Goal: Task Accomplishment & Management: Manage account settings

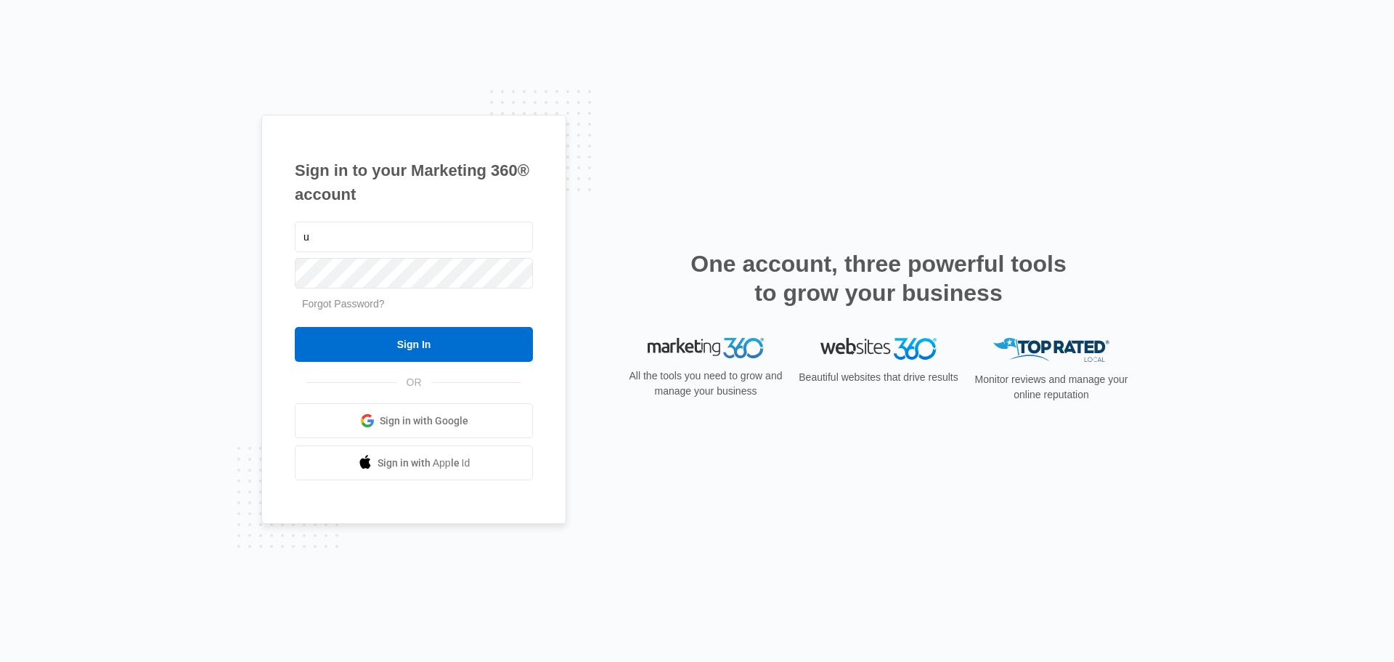
type input "[EMAIL_ADDRESS][DOMAIN_NAME]"
click at [295, 327] on input "Sign In" at bounding box center [414, 344] width 238 height 35
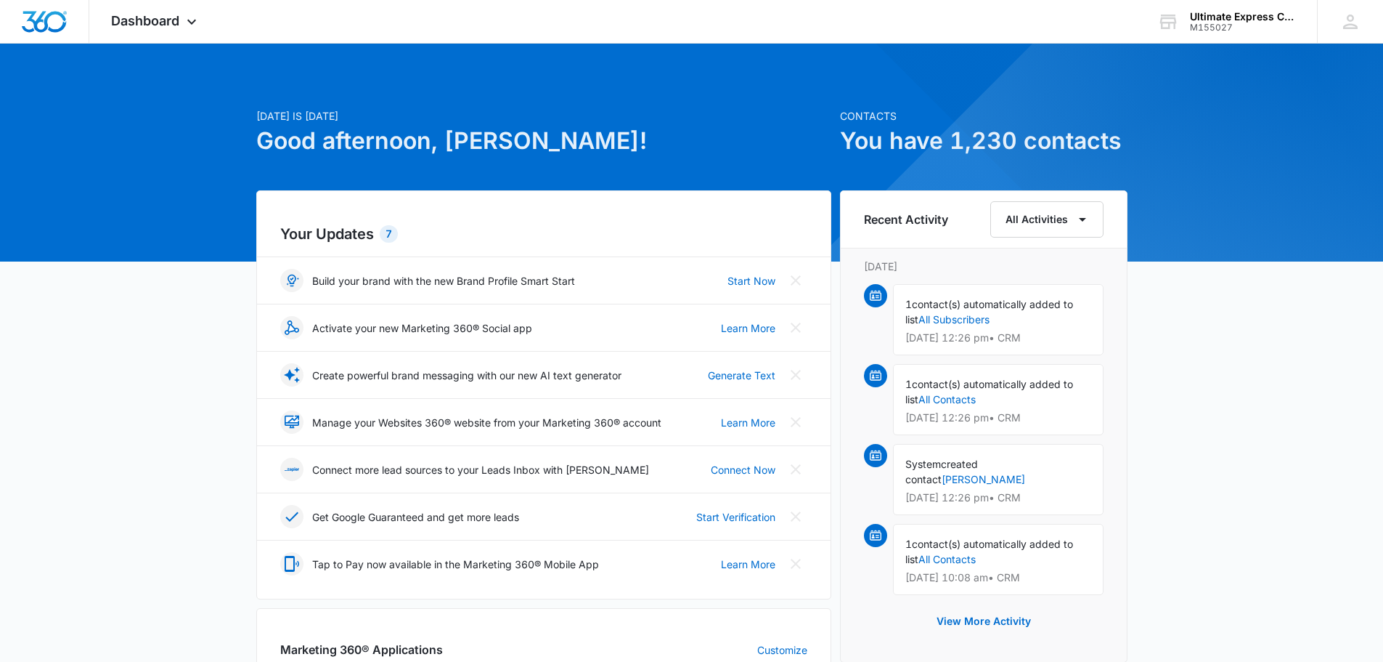
click at [176, 16] on span "Dashboard" at bounding box center [145, 20] width 68 height 15
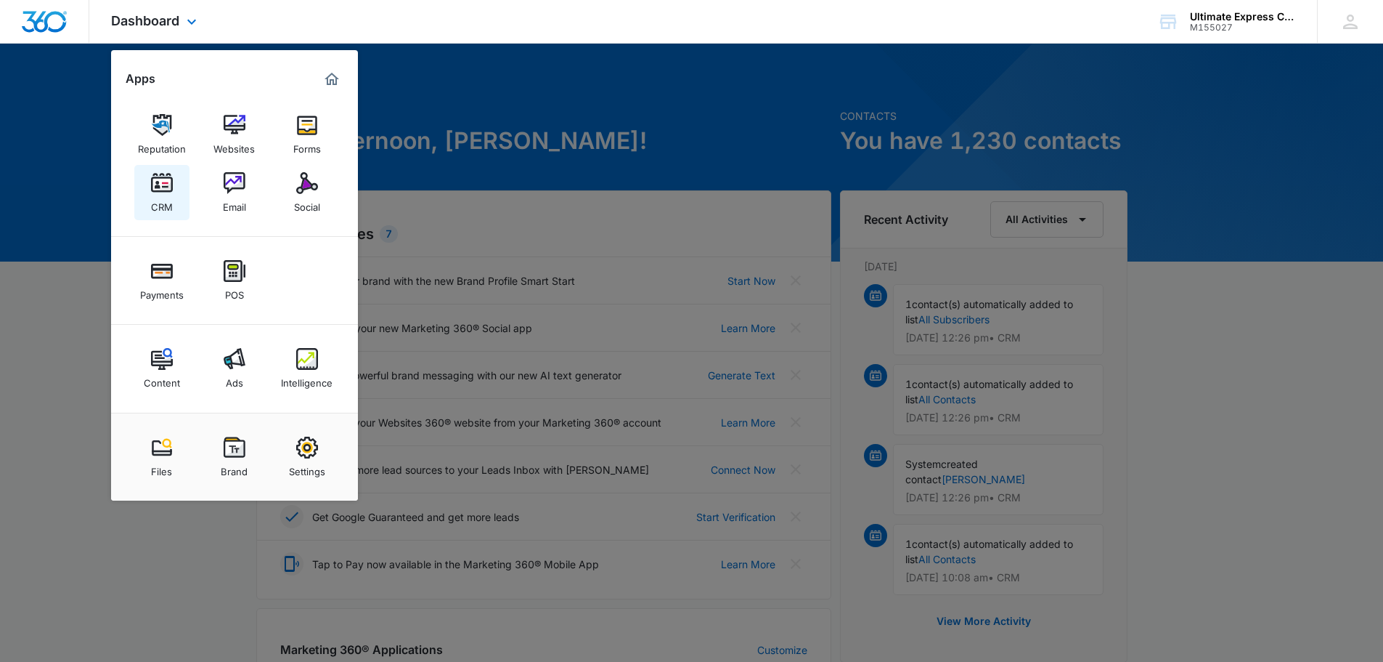
click at [150, 186] on link "CRM" at bounding box center [161, 192] width 55 height 55
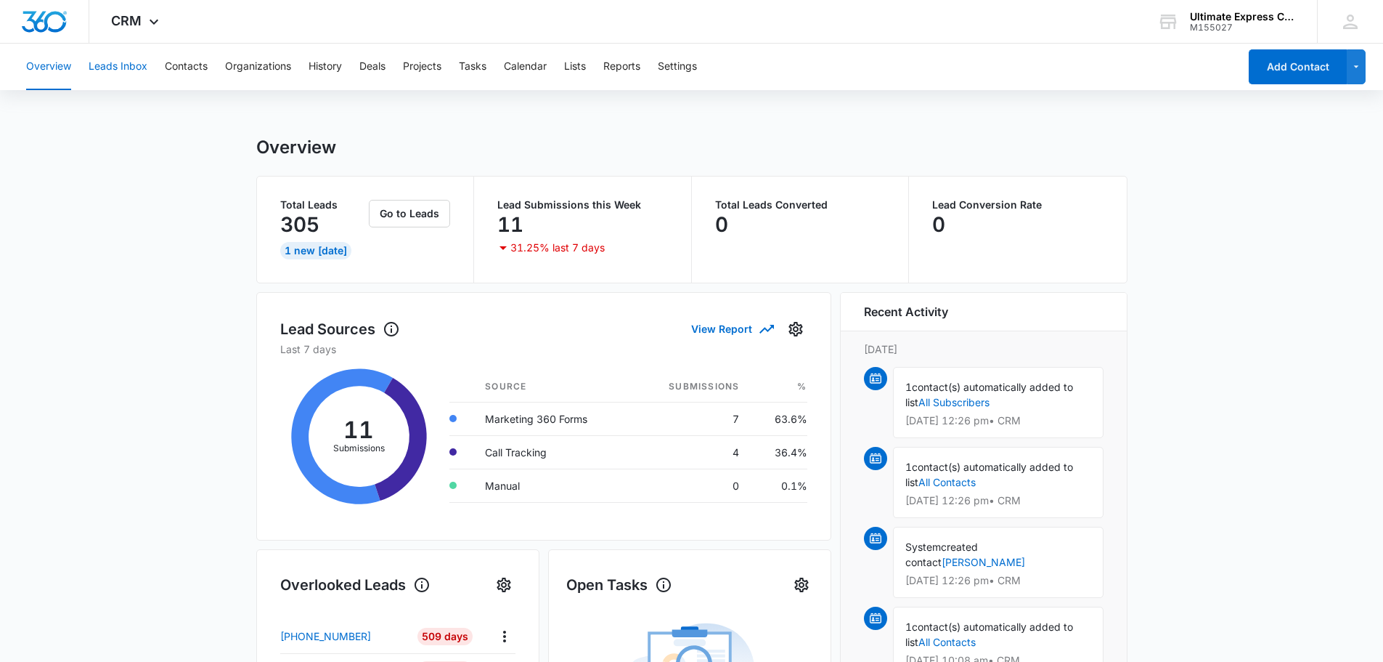
click at [135, 75] on button "Leads Inbox" at bounding box center [118, 67] width 59 height 46
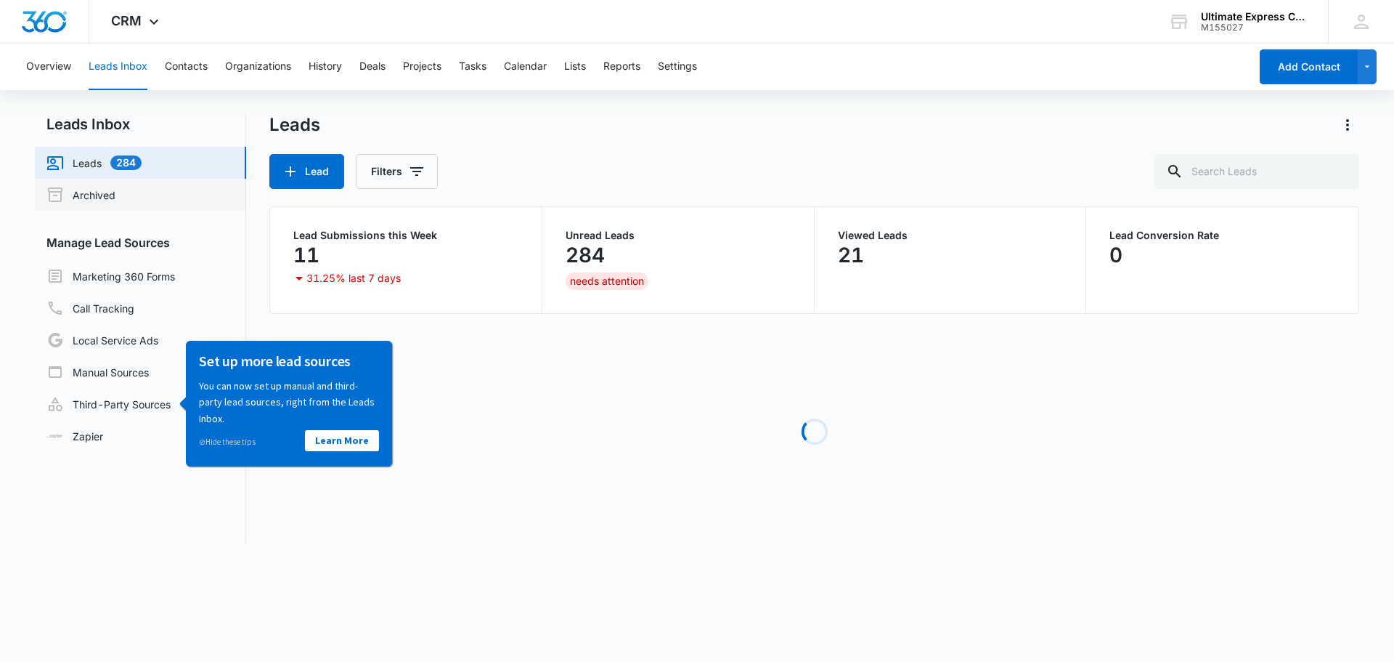
click at [115, 187] on link "Archived" at bounding box center [80, 194] width 69 height 17
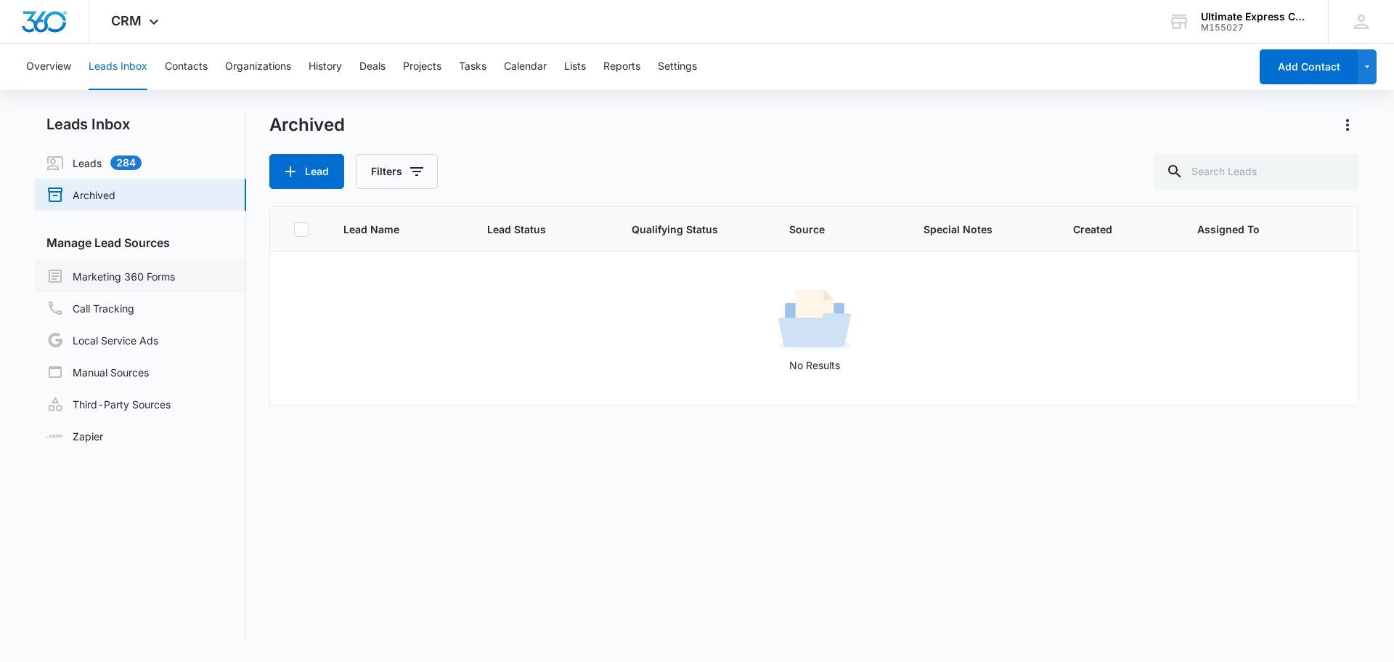
click at [129, 268] on link "Marketing 360 Forms" at bounding box center [110, 275] width 129 height 17
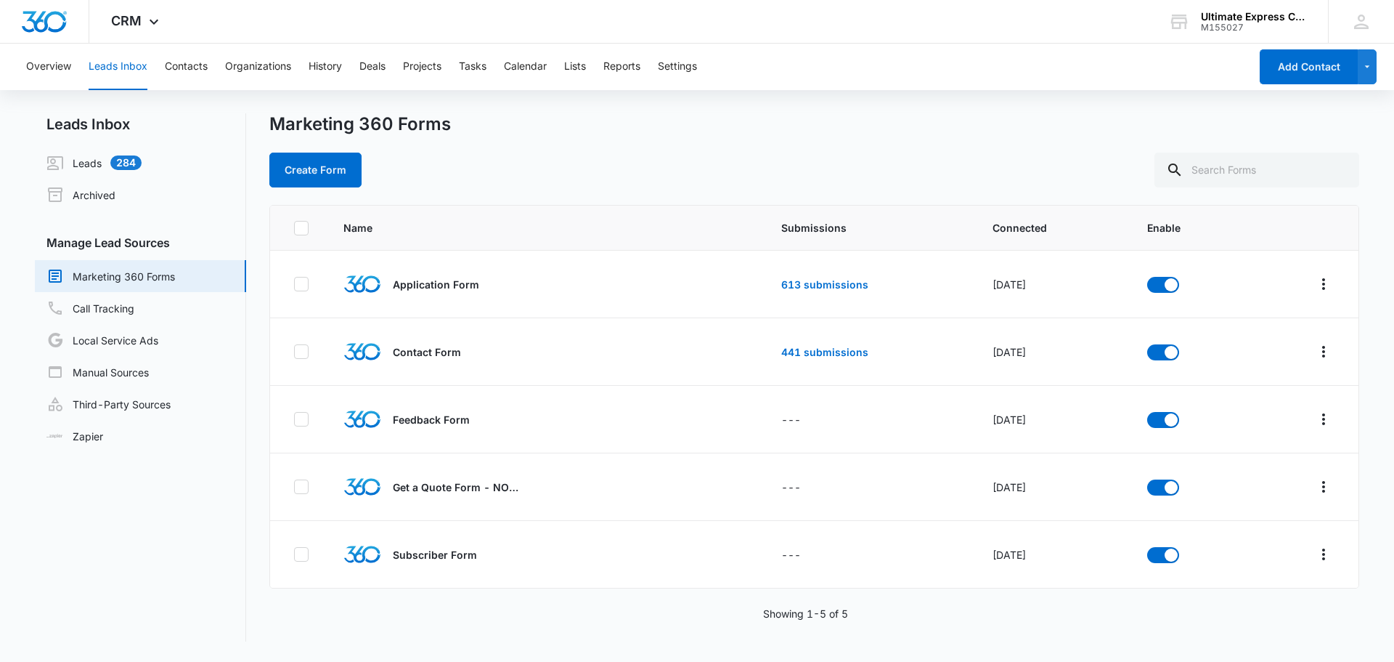
click at [451, 142] on div "Marketing 360 Forms Create Form" at bounding box center [814, 150] width 1090 height 74
click at [805, 287] on link "613 submissions" at bounding box center [824, 284] width 87 height 12
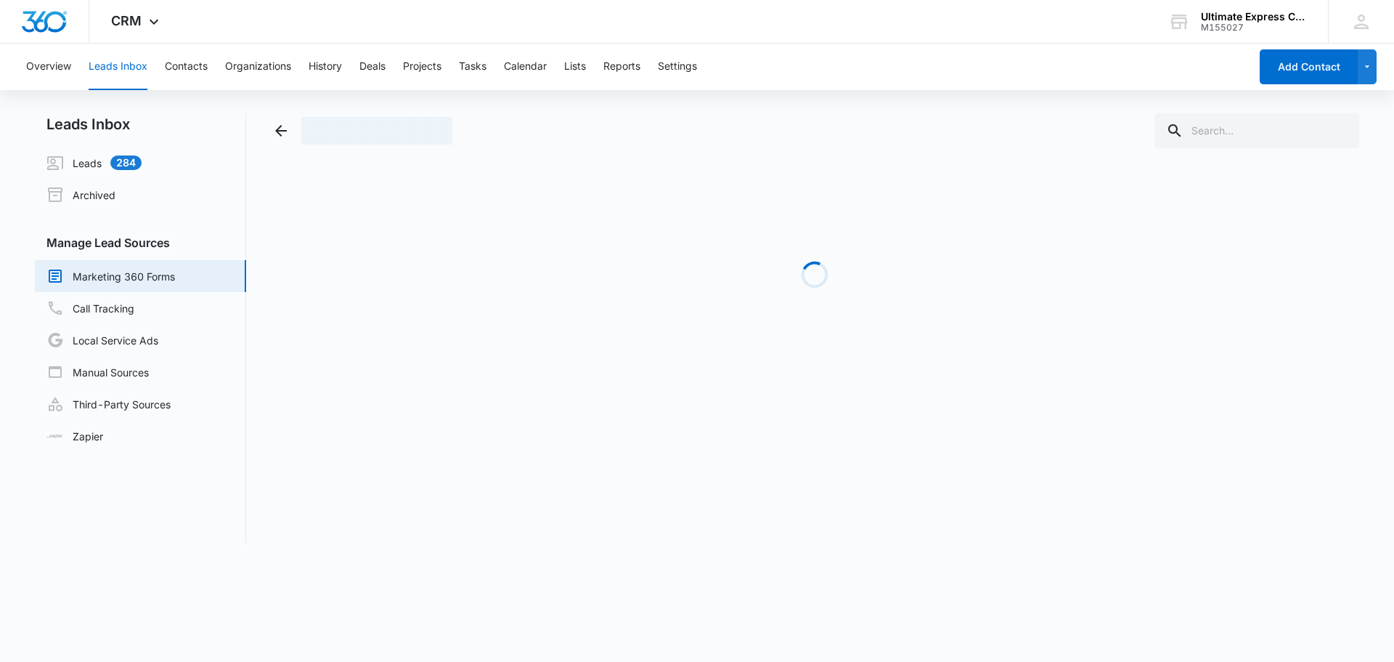
click at [878, 134] on div at bounding box center [814, 130] width 1090 height 35
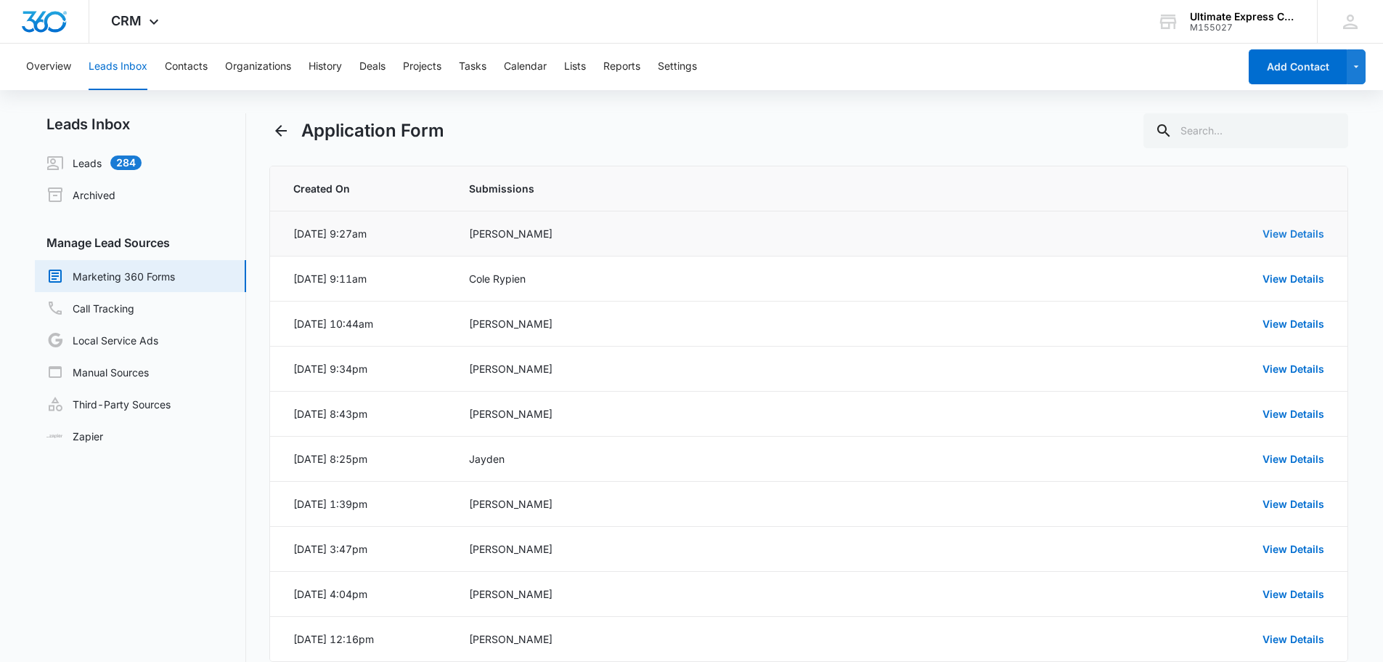
click at [1278, 235] on link "View Details" at bounding box center [1294, 233] width 62 height 12
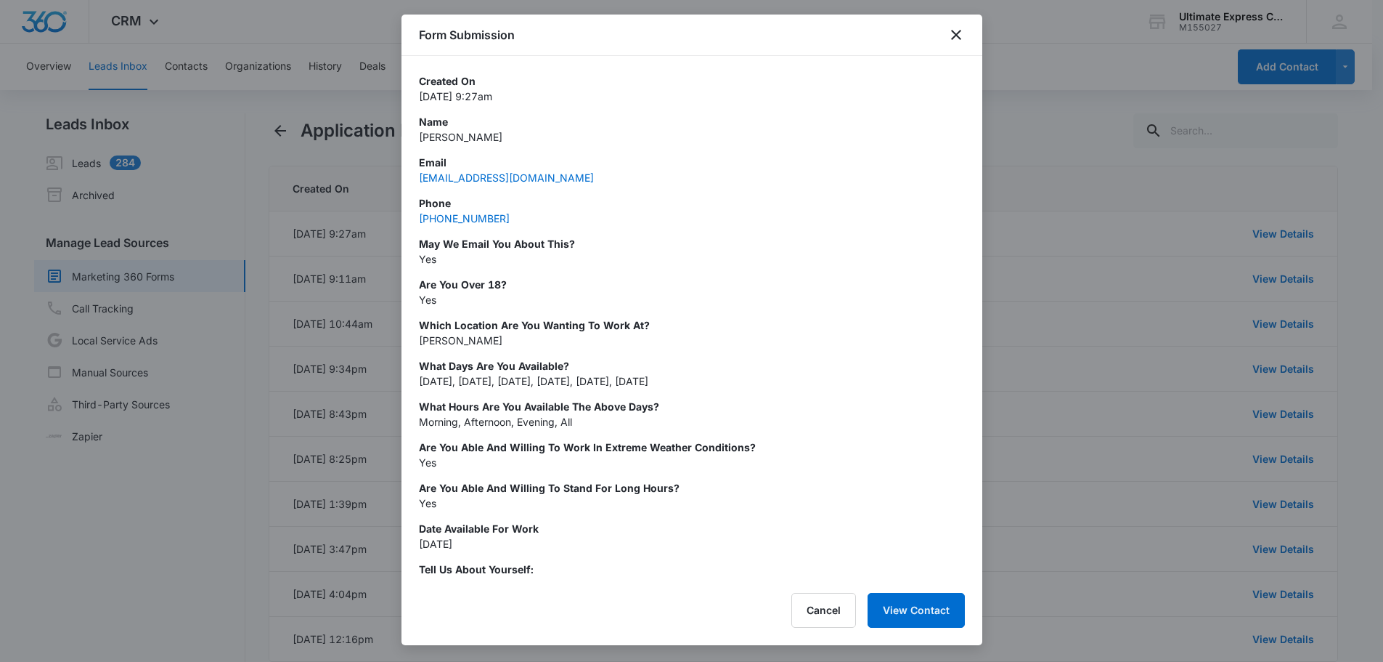
click at [1088, 211] on div at bounding box center [691, 331] width 1383 height 662
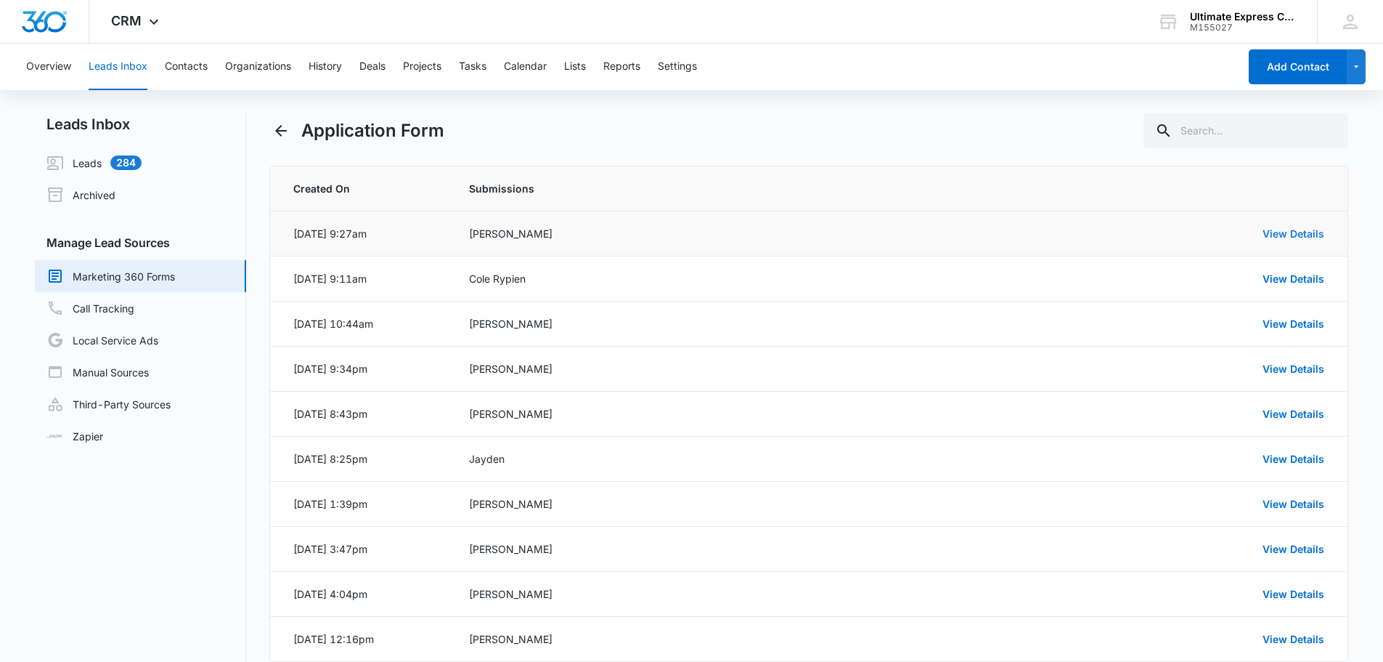
click at [1298, 237] on link "View Details" at bounding box center [1294, 233] width 62 height 12
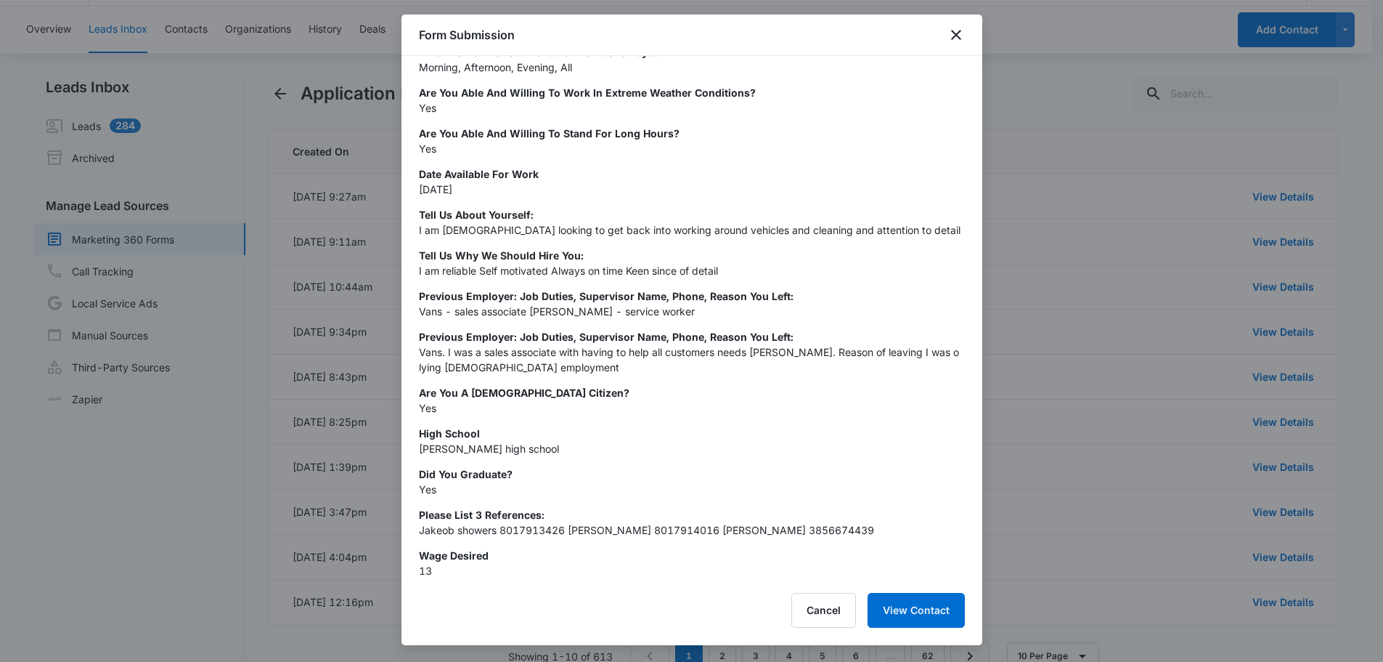
scroll to position [80, 0]
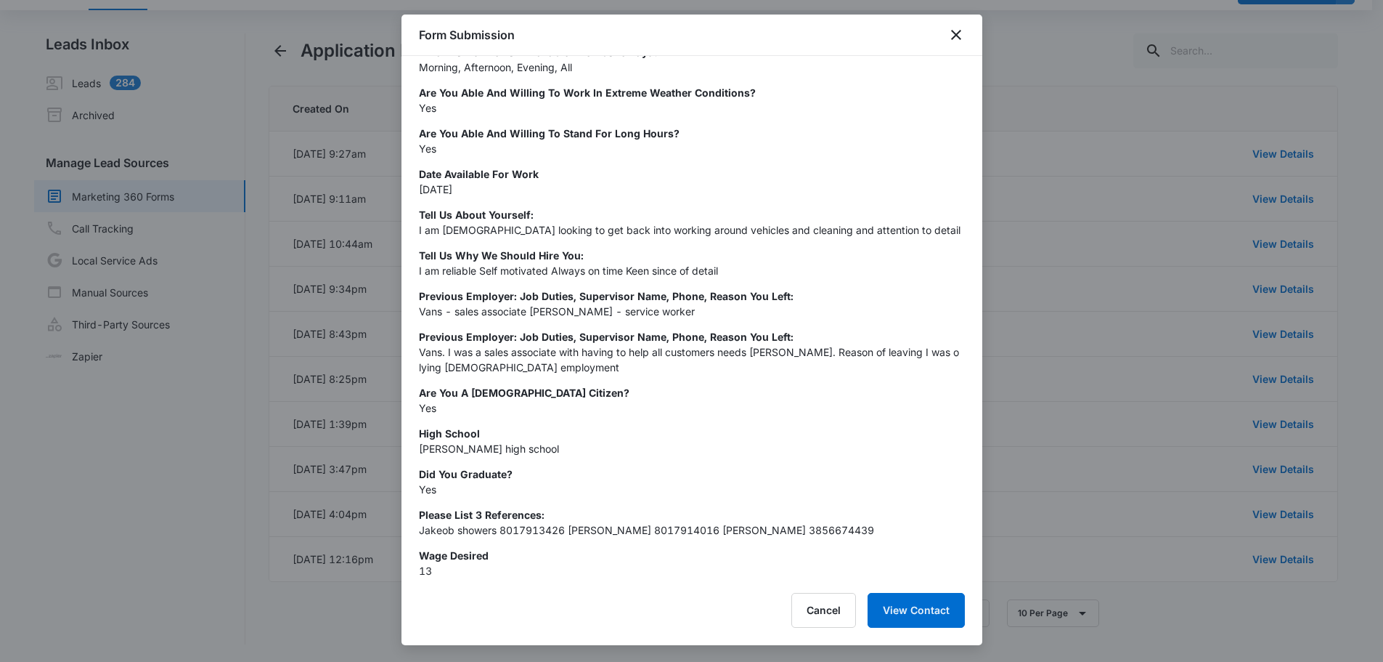
click at [351, 620] on div at bounding box center [691, 331] width 1383 height 662
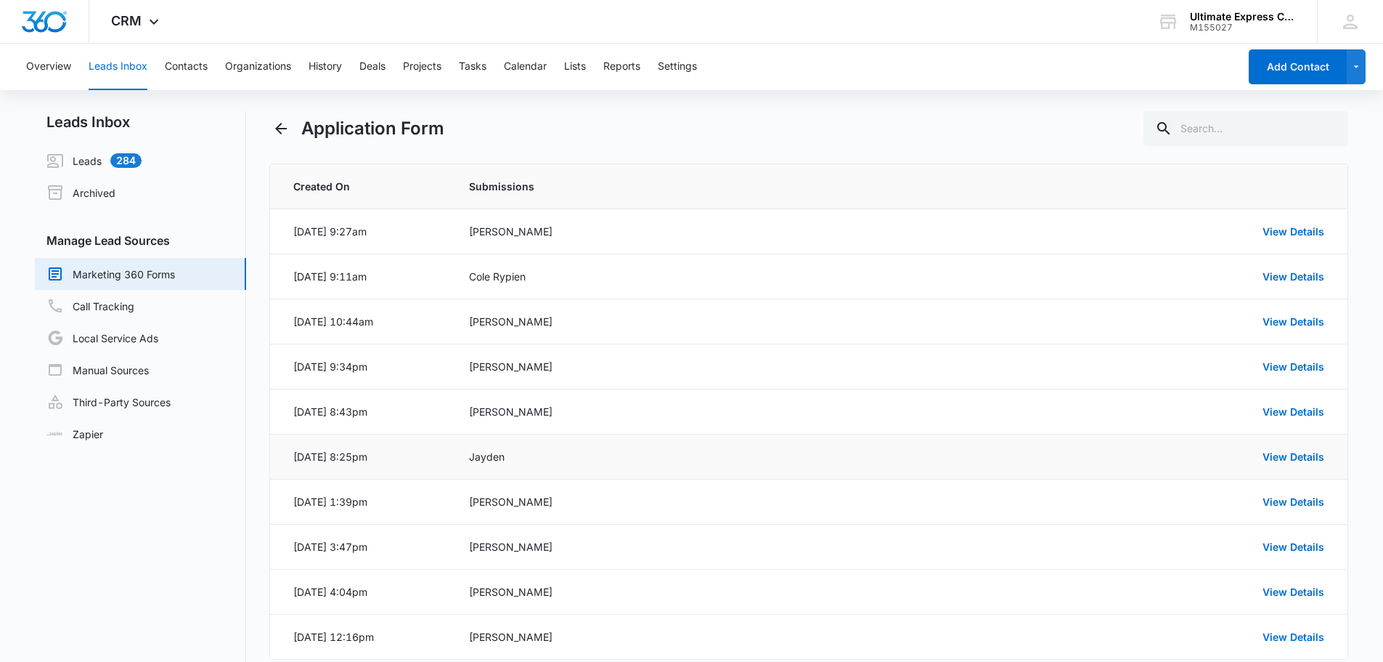
scroll to position [0, 0]
click at [861, 127] on div "Application Form" at bounding box center [809, 130] width 1080 height 35
click at [878, 131] on div "Application Form" at bounding box center [809, 130] width 1080 height 35
click at [935, 113] on div "Application Form" at bounding box center [809, 130] width 1080 height 35
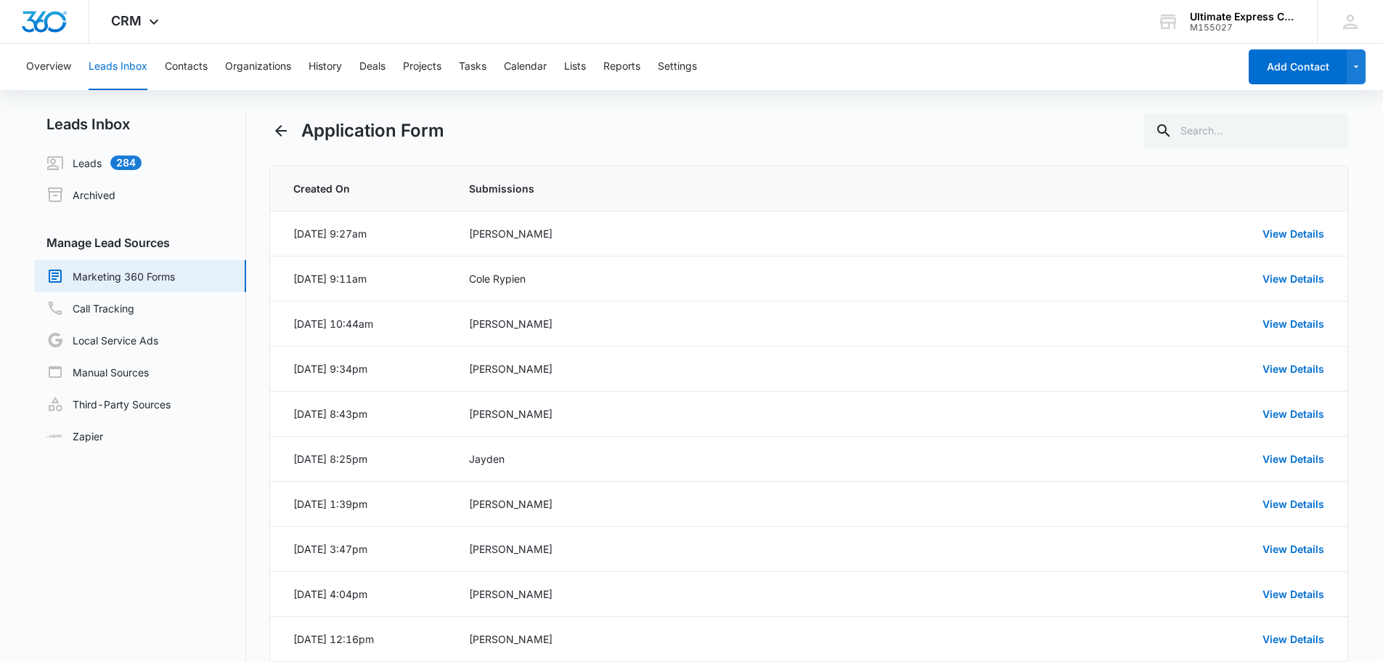
click at [935, 113] on div "Application Form" at bounding box center [809, 130] width 1080 height 35
click at [1285, 366] on link "View Details" at bounding box center [1294, 368] width 62 height 12
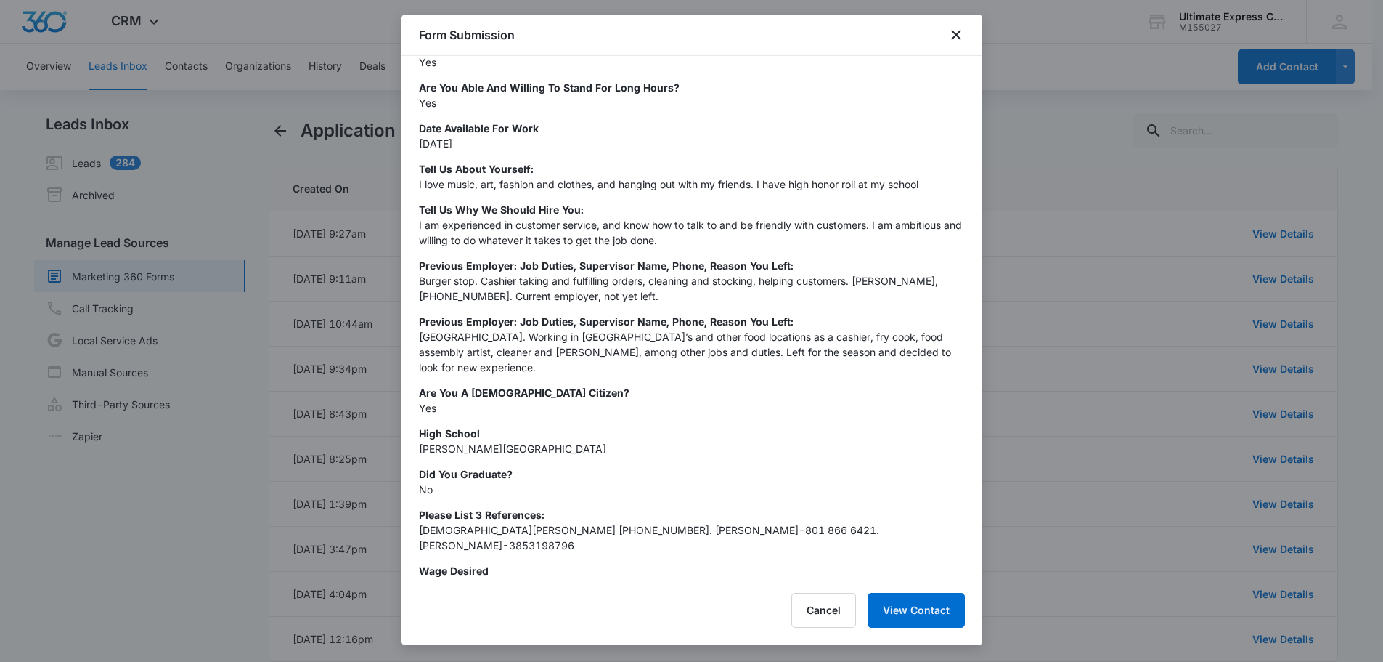
click at [821, 134] on p "Date Available For Work" at bounding box center [692, 128] width 546 height 15
